Goal: Check status: Check status

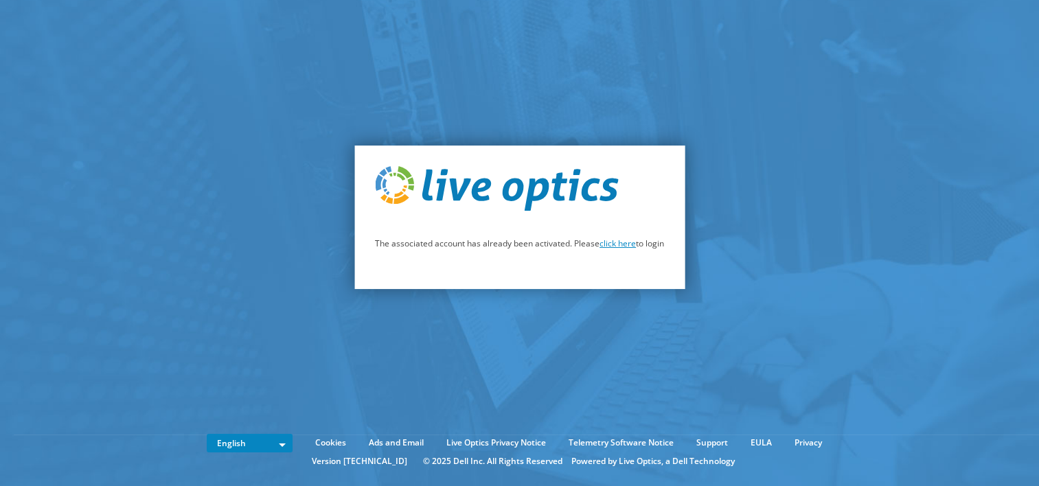
click at [613, 246] on link "click here" at bounding box center [618, 244] width 36 height 12
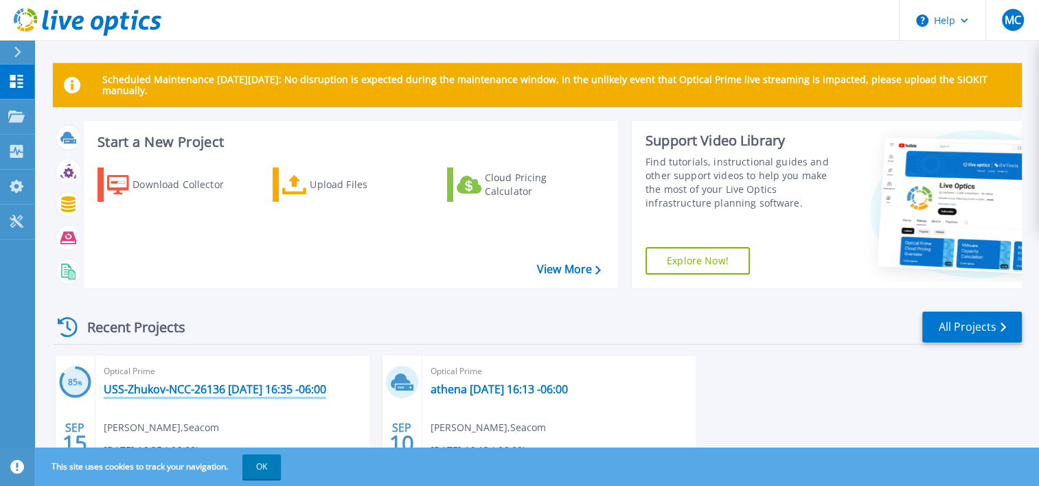
click at [272, 393] on link "USS-Zhukov-NCC-26136 [DATE] 16:35 -06:00" at bounding box center [215, 390] width 223 height 14
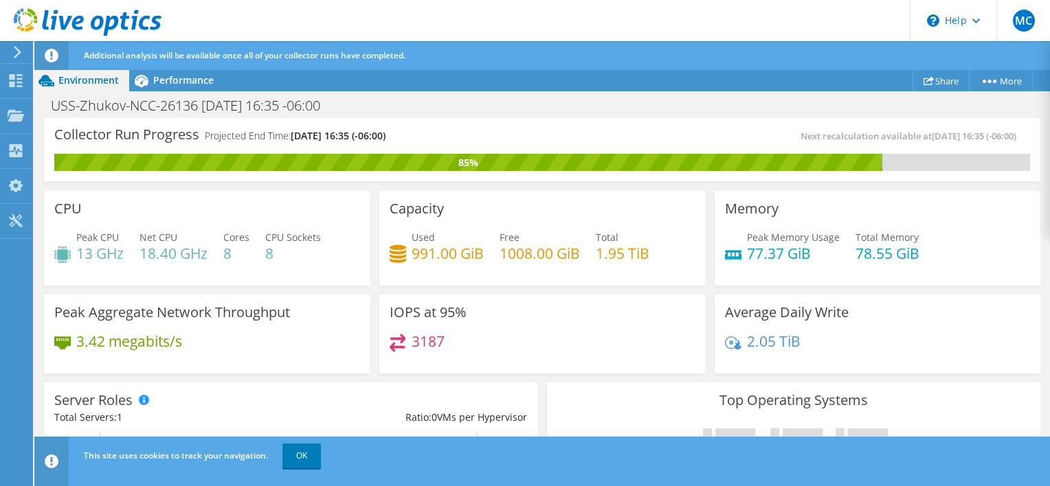
click at [369, 261] on div "CPU Peak CPU 13 GHz Net CPU 18.40 GHz Cores 8 CPU Sockets 8" at bounding box center [206, 236] width 335 height 100
click at [170, 135] on h3 "Collector Run Progress" at bounding box center [126, 135] width 145 height 0
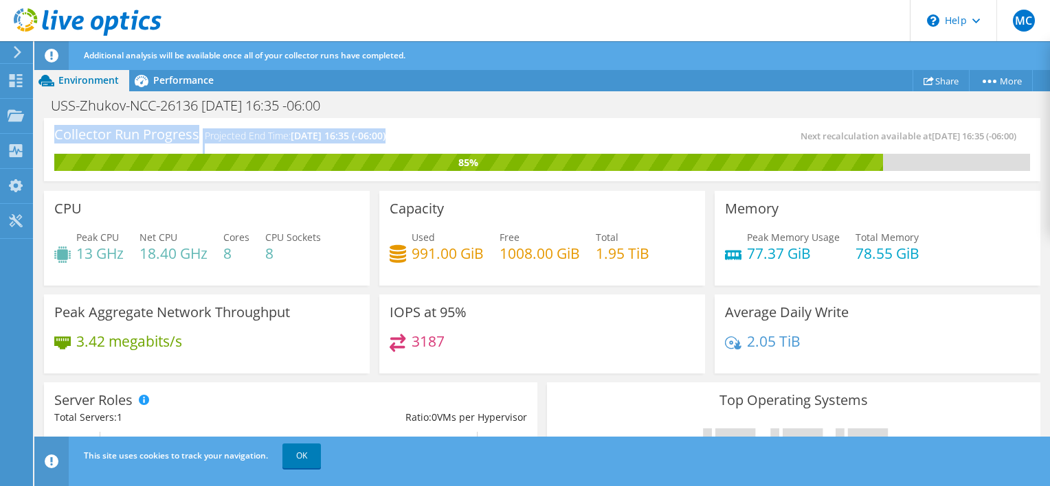
click at [170, 135] on h3 "Collector Run Progress" at bounding box center [126, 135] width 145 height 0
click at [454, 116] on div "USS-Zhukov-NCC-26136 2025-09-15 16:35 -06:00 Print" at bounding box center [541, 105] width 1015 height 25
click at [366, 130] on span "09/16/2025, 16:35 (-06:00)" at bounding box center [338, 135] width 95 height 13
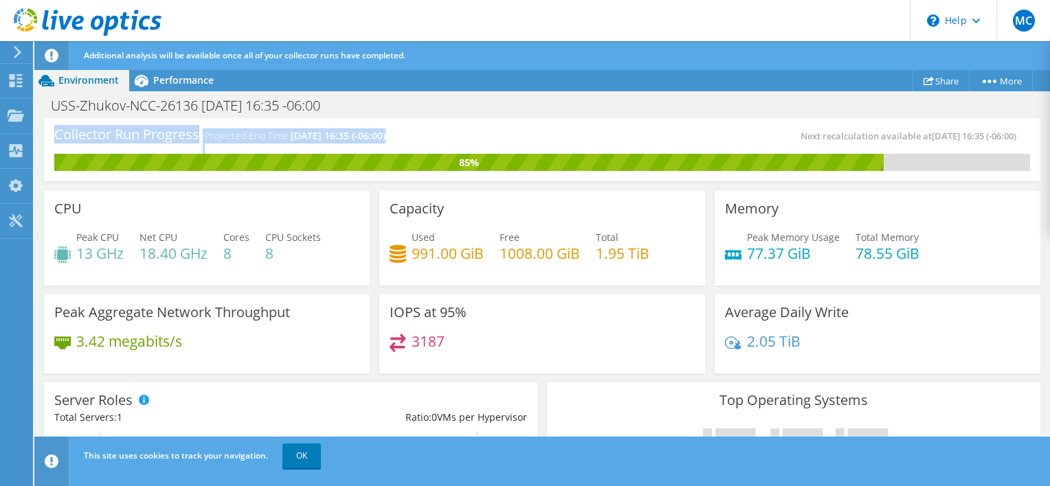
click at [366, 130] on span "09/16/2025, 16:35 (-06:00)" at bounding box center [338, 135] width 95 height 13
drag, startPoint x: 366, startPoint y: 130, endPoint x: 308, endPoint y: 132, distance: 58.4
click at [308, 132] on span "09/16/2025, 16:35 (-06:00)" at bounding box center [338, 135] width 95 height 13
click at [282, 134] on h4 "Projected End Time: 09/16/2025, 16:35 (-06:00)" at bounding box center [295, 135] width 181 height 15
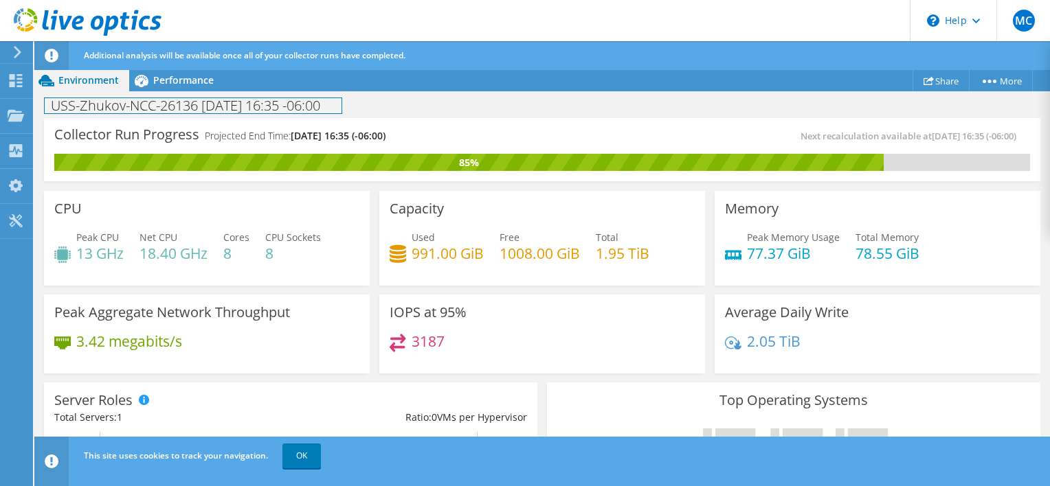
click at [258, 102] on h1 "USS-Zhukov-NCC-26136 [DATE] 16:35 -06:00" at bounding box center [193, 105] width 297 height 15
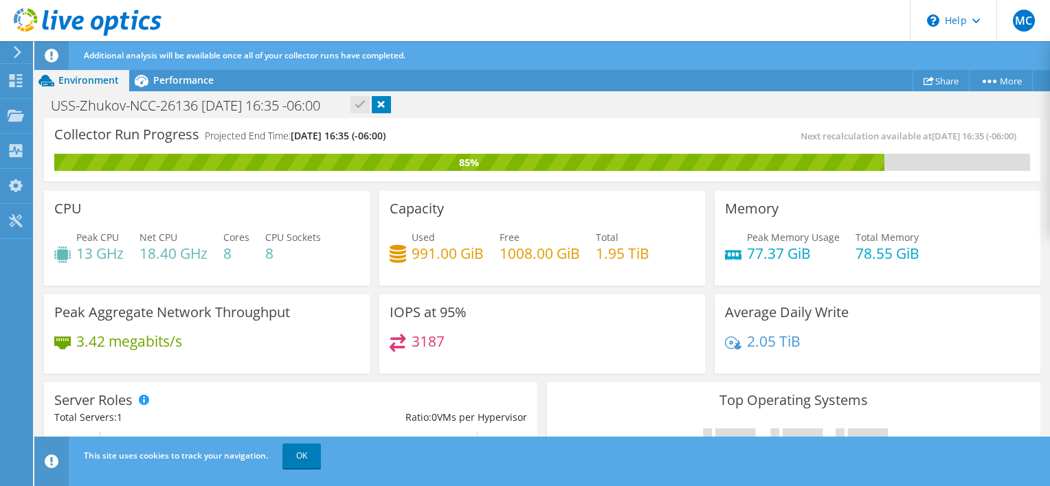
click at [241, 133] on h4 "Projected End Time: 09/16/2025, 16:35 (-06:00)" at bounding box center [295, 135] width 181 height 15
click at [298, 455] on link "OK" at bounding box center [301, 456] width 38 height 25
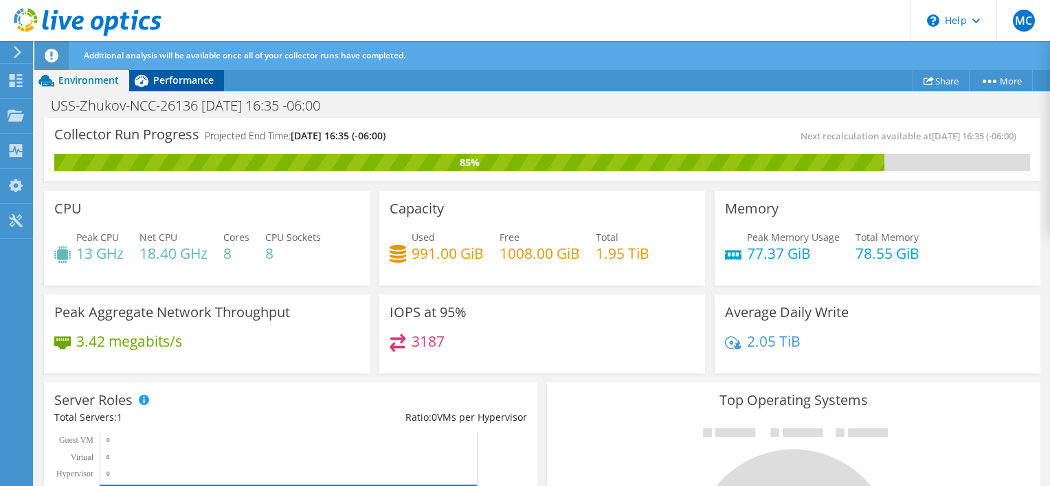
click at [179, 82] on span "Performance" at bounding box center [183, 80] width 60 height 13
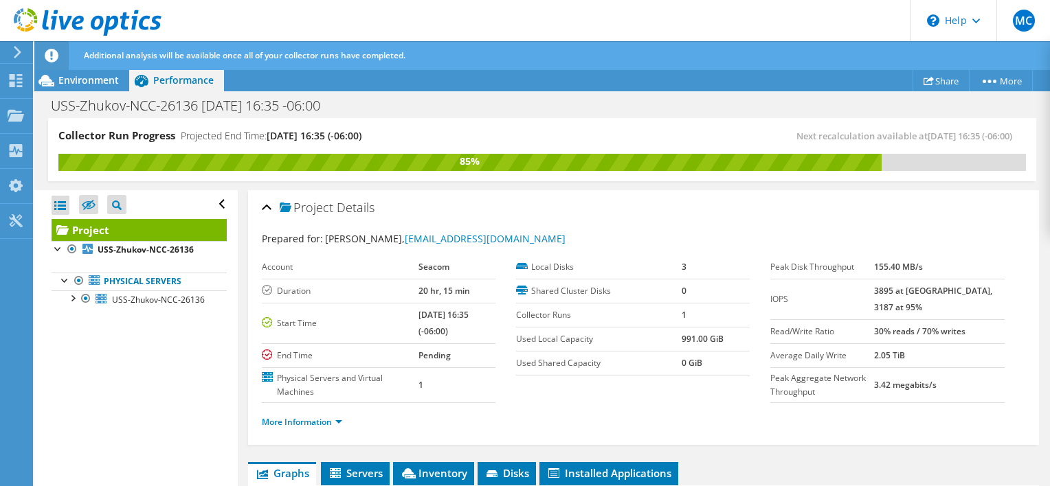
click at [198, 389] on div "Open All Close All Hide Excluded Nodes Project Tree Filter" at bounding box center [135, 338] width 203 height 297
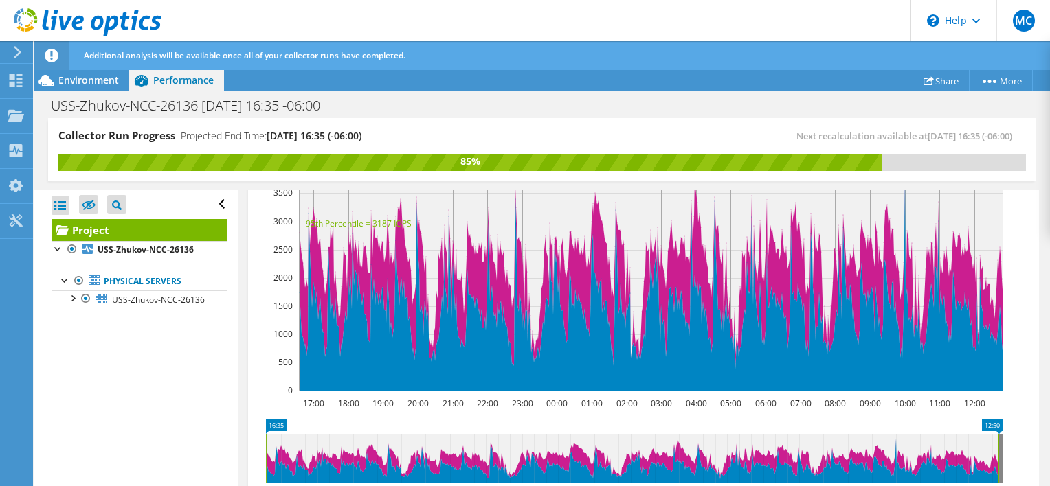
scroll to position [381, 0]
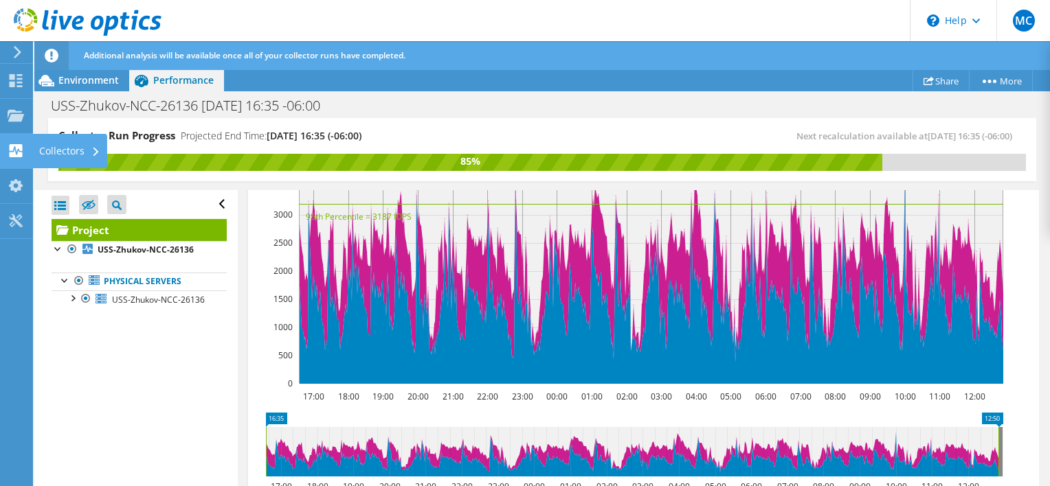
click at [10, 150] on use at bounding box center [16, 150] width 13 height 13
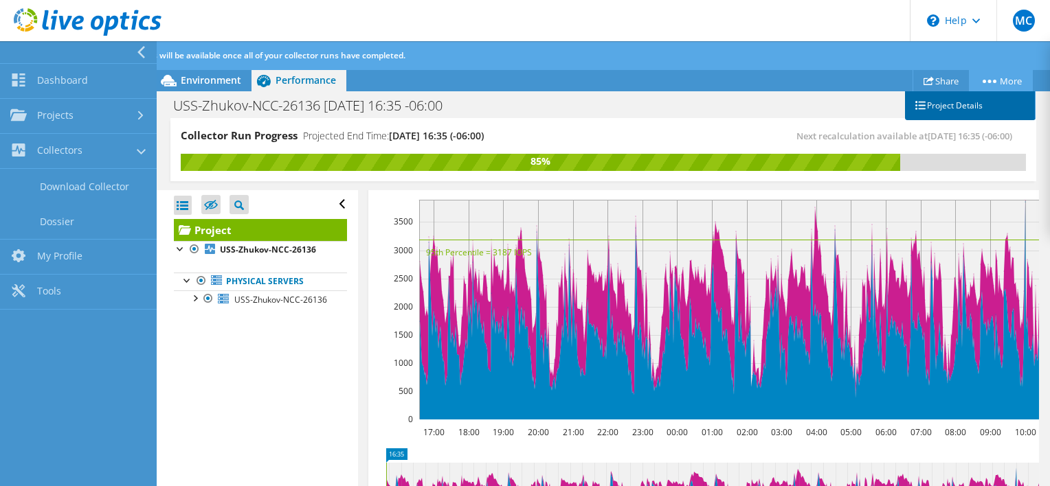
click at [968, 104] on link "Project Details" at bounding box center [970, 105] width 131 height 29
